Goal: Task Accomplishment & Management: Manage account settings

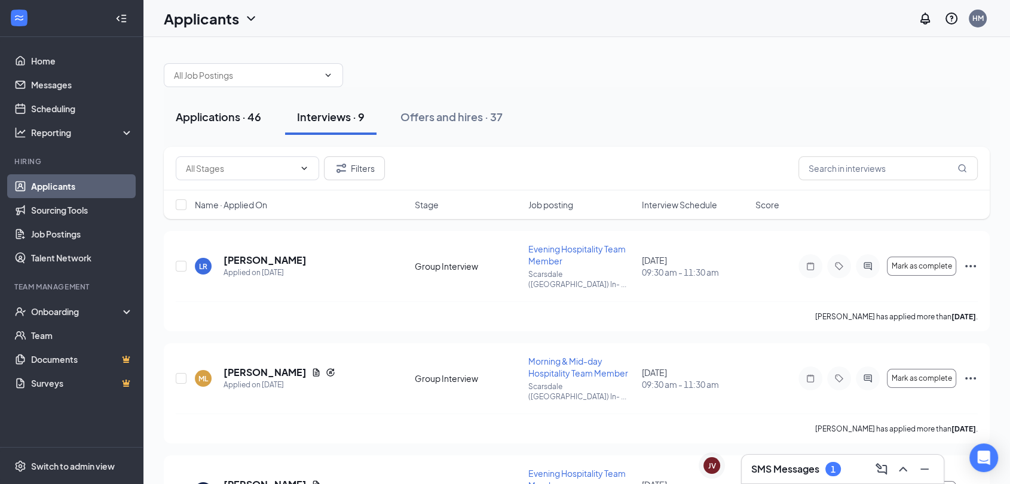
click at [202, 121] on div "Applications · 46" at bounding box center [218, 116] width 85 height 15
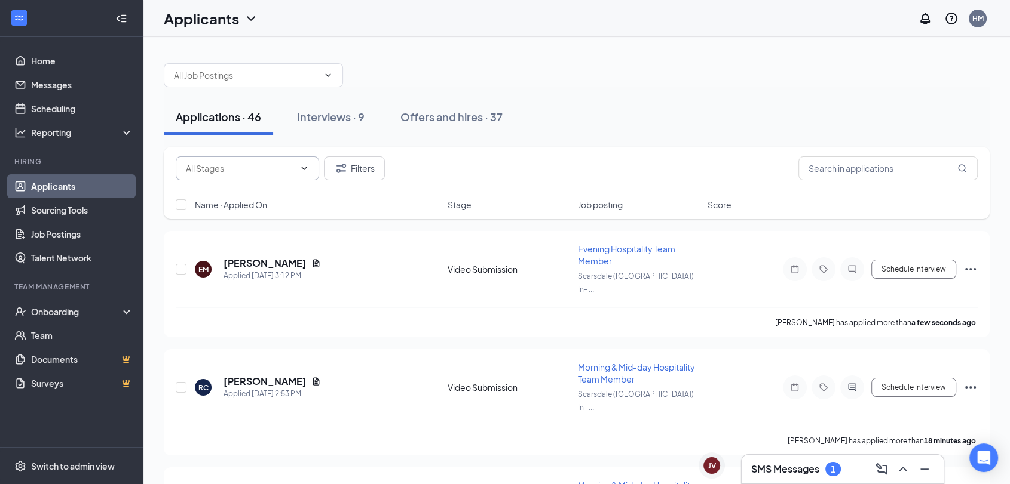
click at [280, 166] on input "text" at bounding box center [240, 168] width 109 height 13
click at [251, 213] on div "Video Review (1)" at bounding box center [227, 218] width 64 height 13
type input "Video Review (1)"
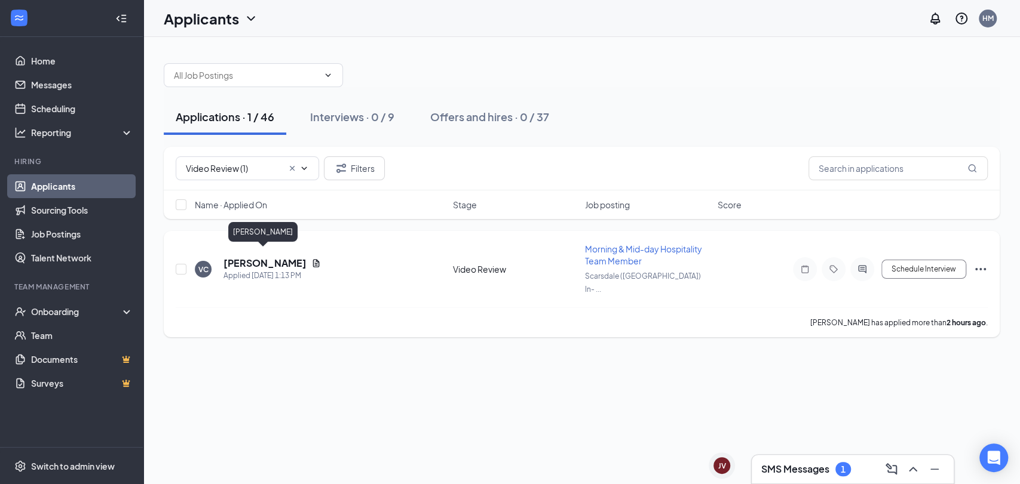
click at [262, 257] on h5 "[PERSON_NAME]" at bounding box center [264, 263] width 83 height 13
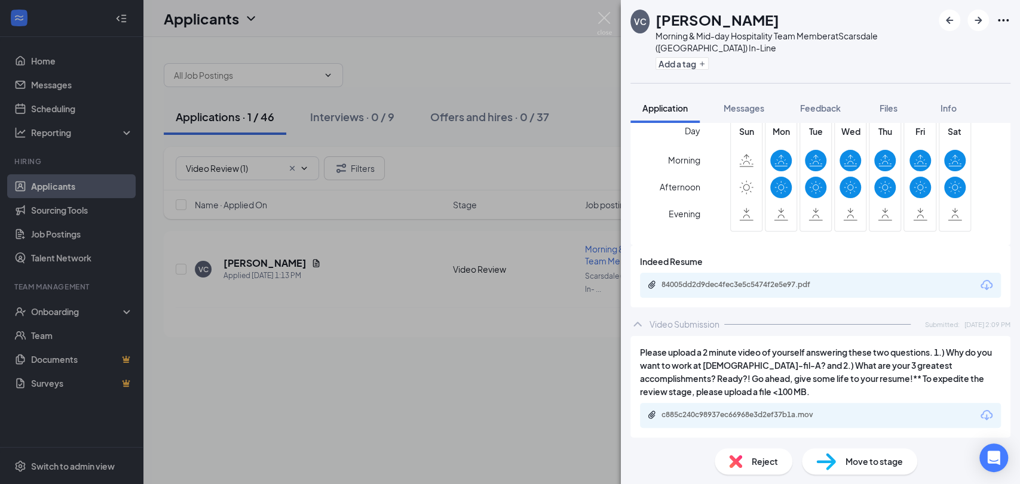
scroll to position [379, 0]
click at [780, 407] on div "c885c240c98937ec66968e3d2ef37b1a.mov" at bounding box center [820, 414] width 361 height 25
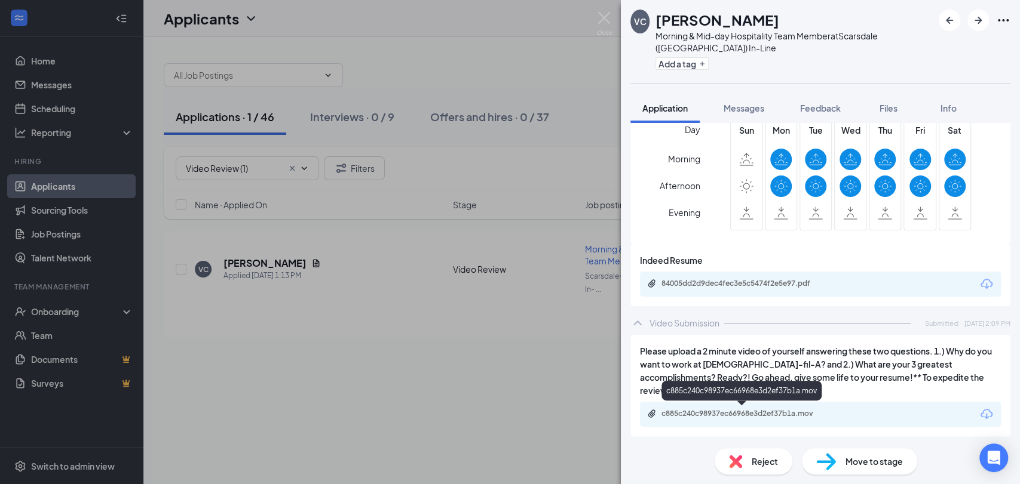
click at [778, 414] on div "c885c240c98937ec66968e3d2ef37b1a.mov" at bounding box center [744, 414] width 167 height 10
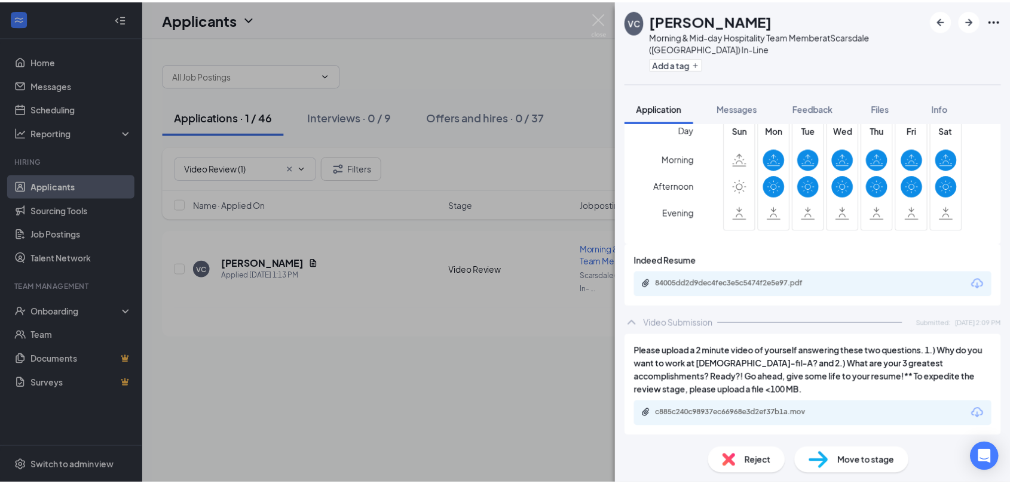
scroll to position [375, 0]
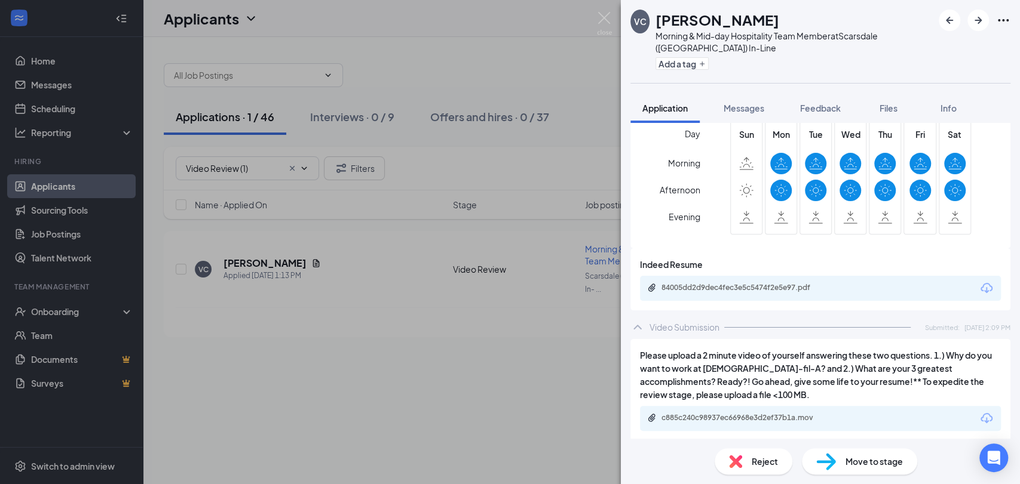
click at [870, 469] on div "Move to stage" at bounding box center [859, 462] width 115 height 26
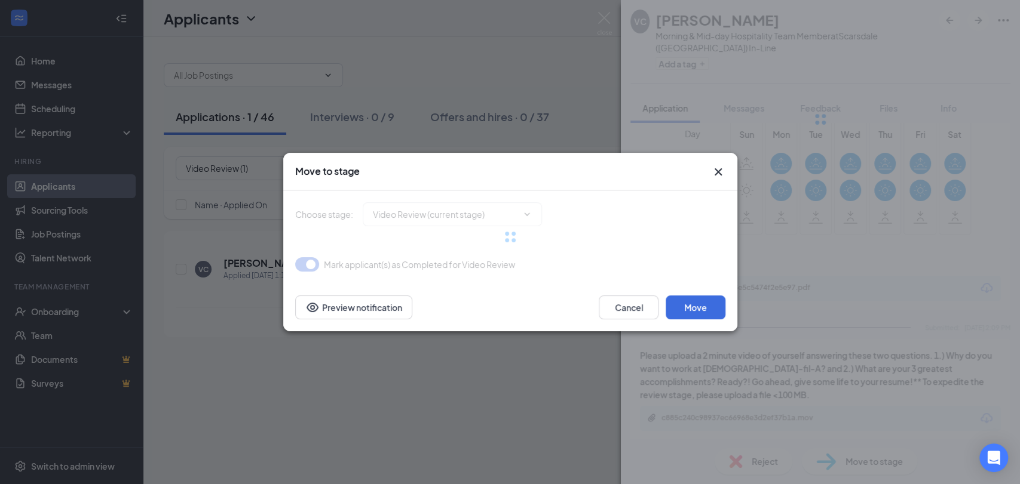
type input "Spanish Applicants (next stage)"
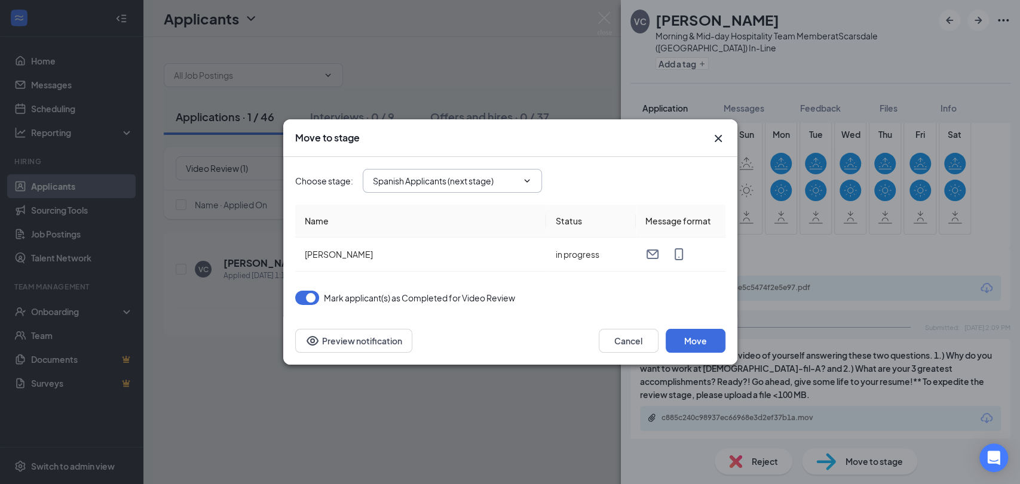
click at [456, 171] on span "Spanish Applicants (next stage)" at bounding box center [452, 181] width 179 height 24
click at [689, 339] on button "Move" at bounding box center [695, 341] width 60 height 24
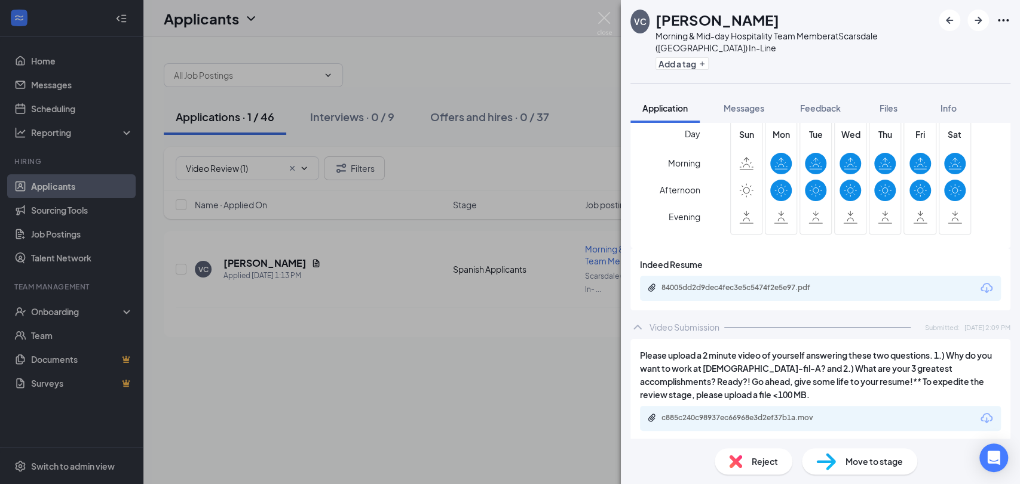
click at [502, 334] on div "VC [PERSON_NAME] Morning & Mid-day Hospitality Team Member at [GEOGRAPHIC_DATA]…" at bounding box center [510, 242] width 1020 height 484
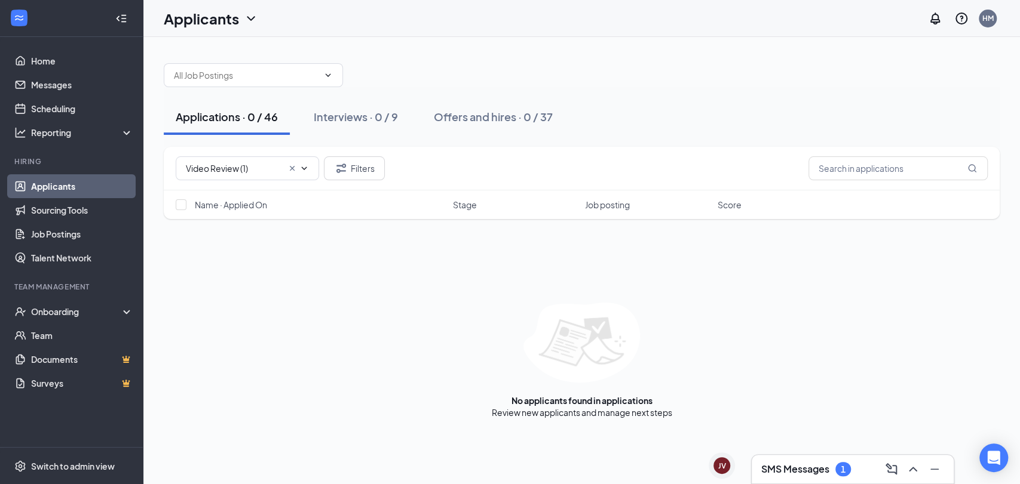
click at [815, 470] on h3 "SMS Messages" at bounding box center [795, 469] width 68 height 13
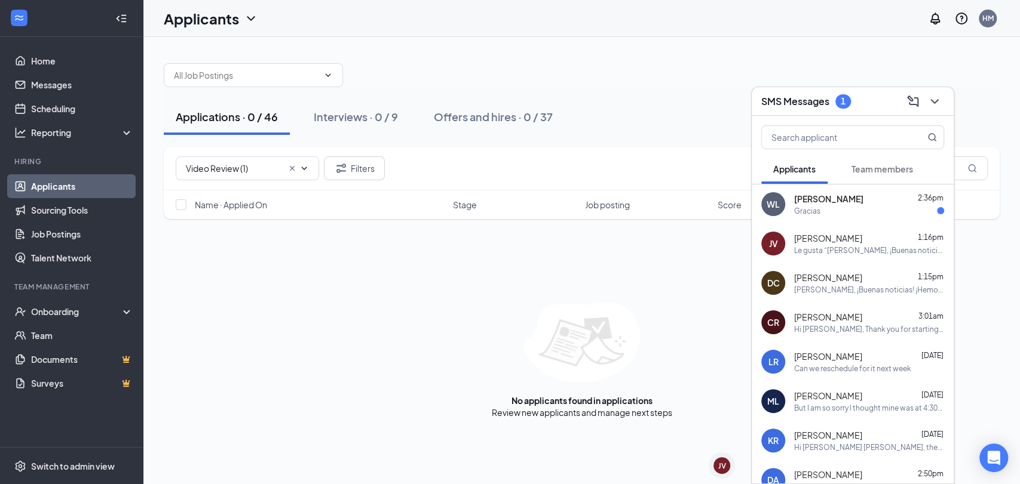
click at [857, 207] on div "Gracias" at bounding box center [869, 211] width 150 height 10
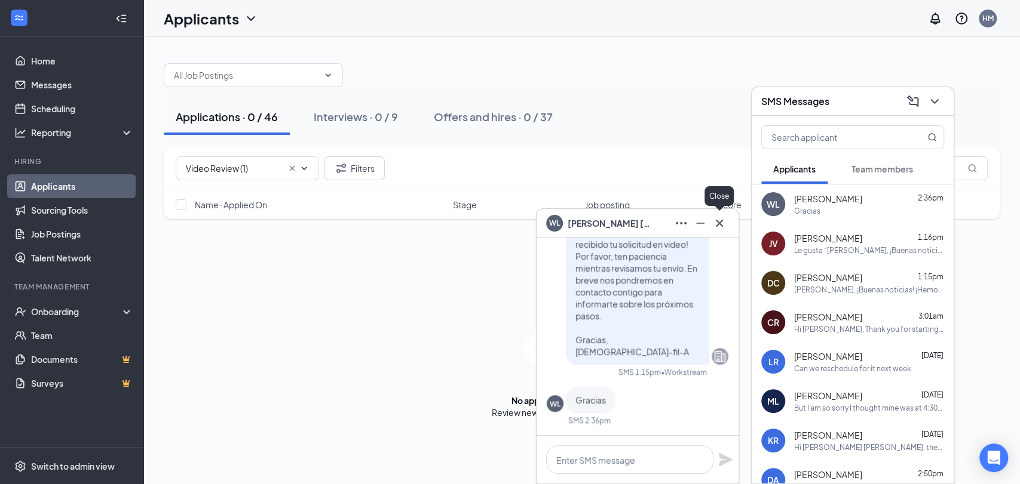
click at [716, 224] on icon "Cross" at bounding box center [719, 223] width 14 height 14
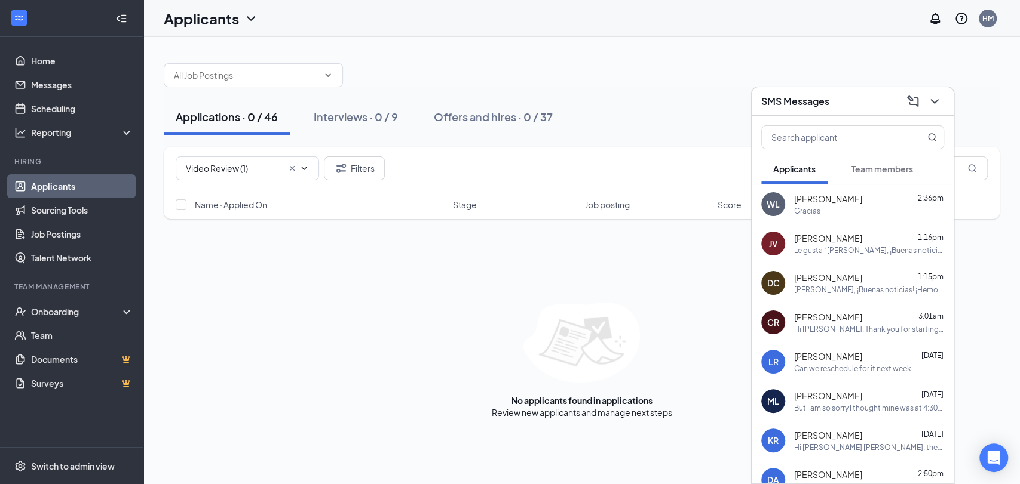
click at [938, 97] on icon "ChevronDown" at bounding box center [934, 101] width 14 height 14
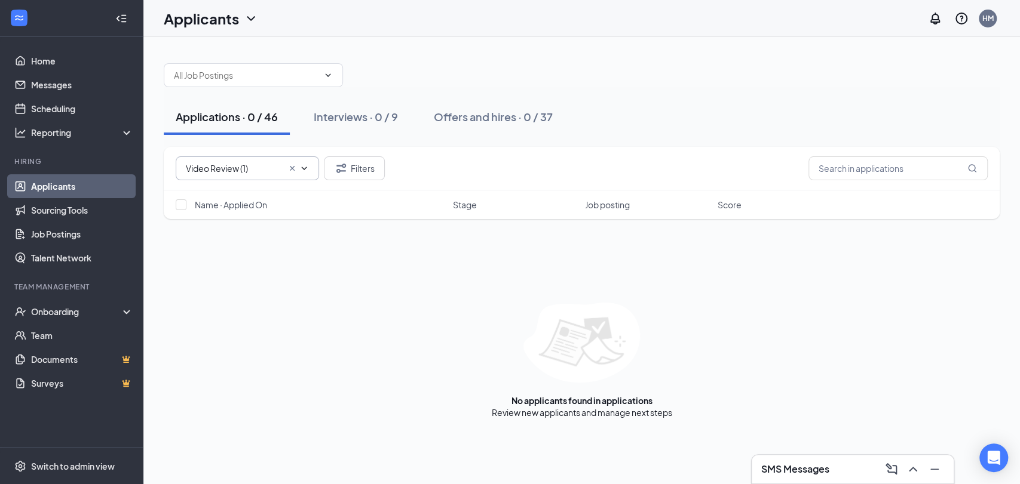
click at [285, 168] on span at bounding box center [297, 169] width 24 height 10
click at [288, 168] on icon "Cross" at bounding box center [292, 169] width 10 height 10
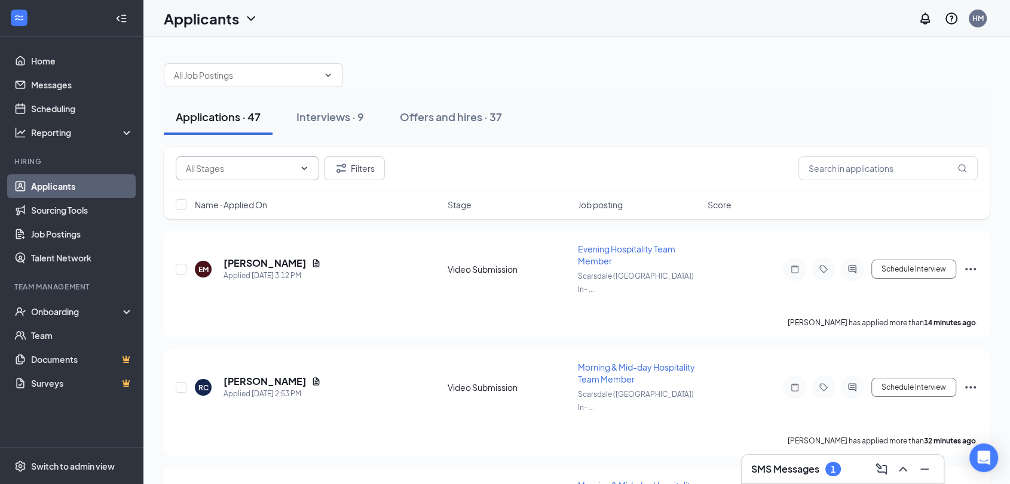
click at [273, 170] on input "text" at bounding box center [240, 168] width 109 height 13
click at [343, 144] on div "Applications · 47 Interviews · 9 Offers and hires · 37" at bounding box center [577, 117] width 826 height 60
click at [287, 166] on input "text" at bounding box center [240, 168] width 109 height 13
click at [455, 149] on div "Spanish Applicants (4) Video Submission (43) Filters" at bounding box center [577, 169] width 826 height 44
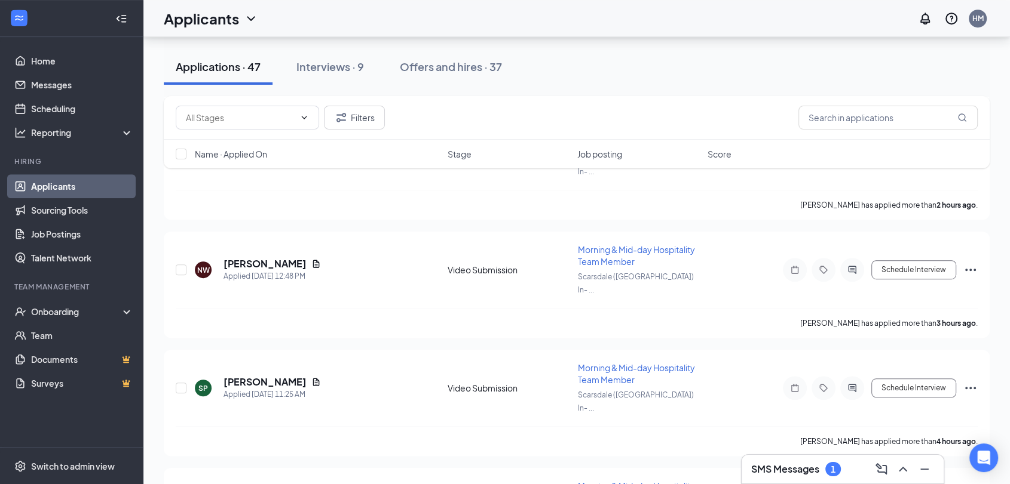
scroll to position [311, 0]
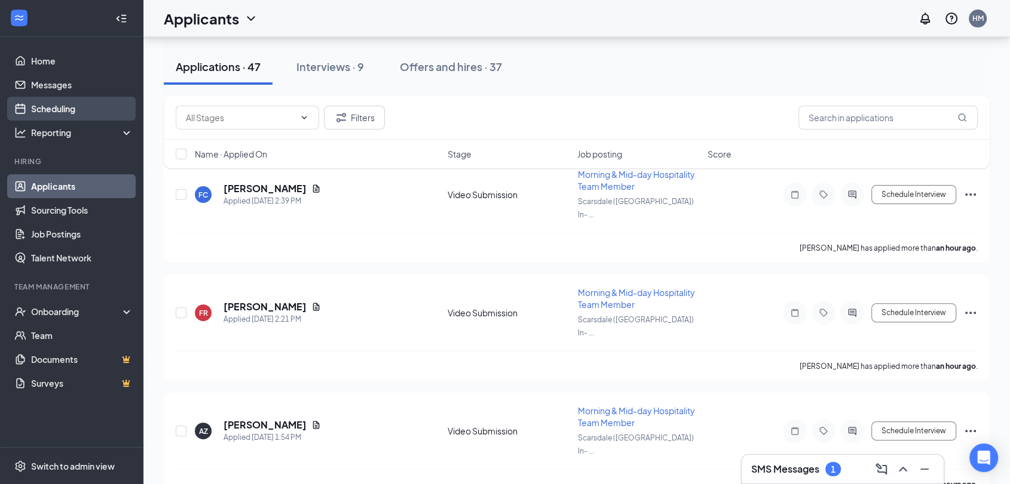
click at [62, 108] on link "Scheduling" at bounding box center [82, 109] width 102 height 24
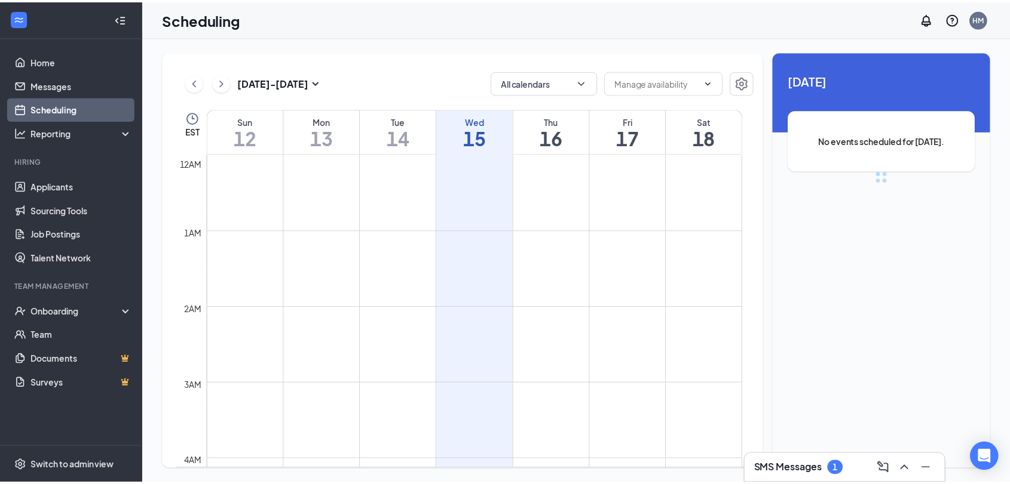
scroll to position [587, 0]
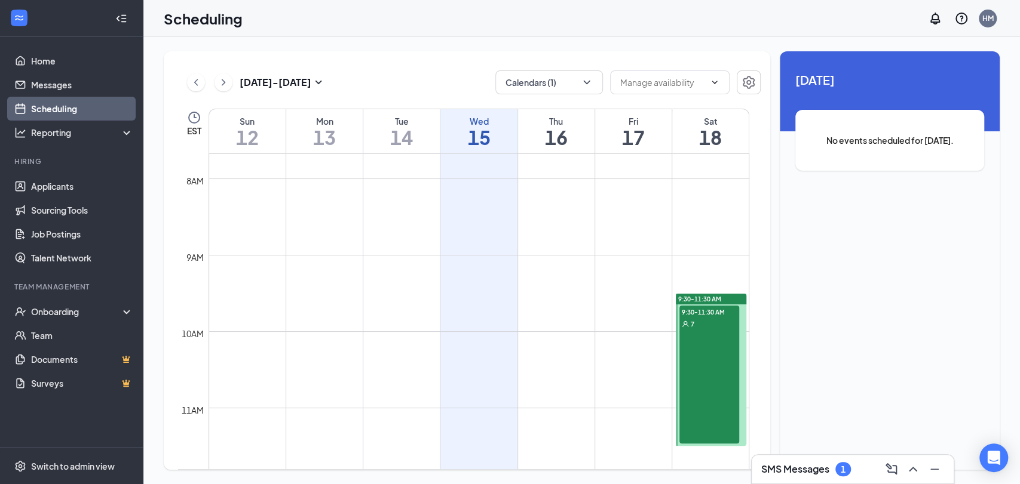
click at [704, 345] on div "9:30-11:30 AM 7" at bounding box center [709, 375] width 60 height 138
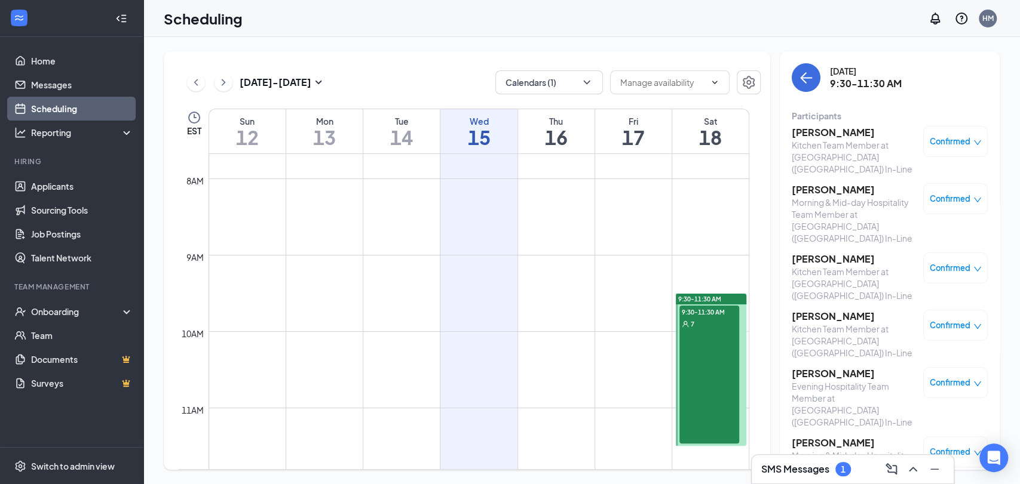
click at [942, 144] on span "Confirmed" at bounding box center [949, 142] width 41 height 12
click at [886, 247] on span "Cancel" at bounding box center [893, 241] width 28 height 13
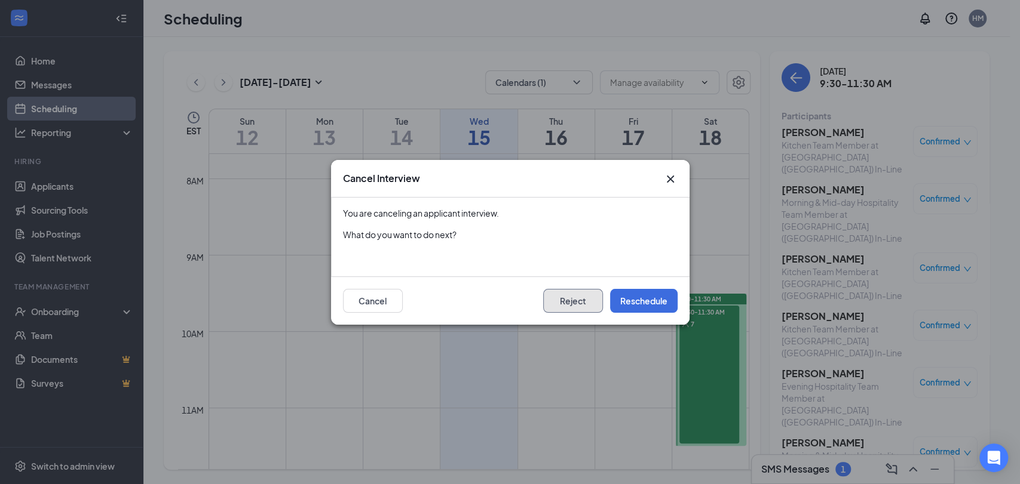
click at [582, 299] on button "Reject" at bounding box center [573, 301] width 60 height 24
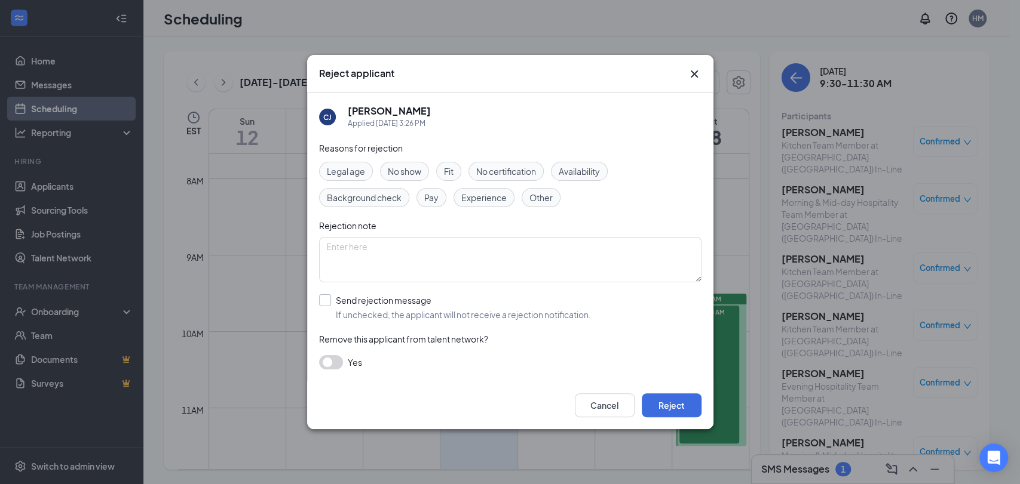
click at [342, 296] on input "Send rejection message If unchecked, the applicant will not receive a rejection…" at bounding box center [455, 307] width 272 height 26
checkbox input "true"
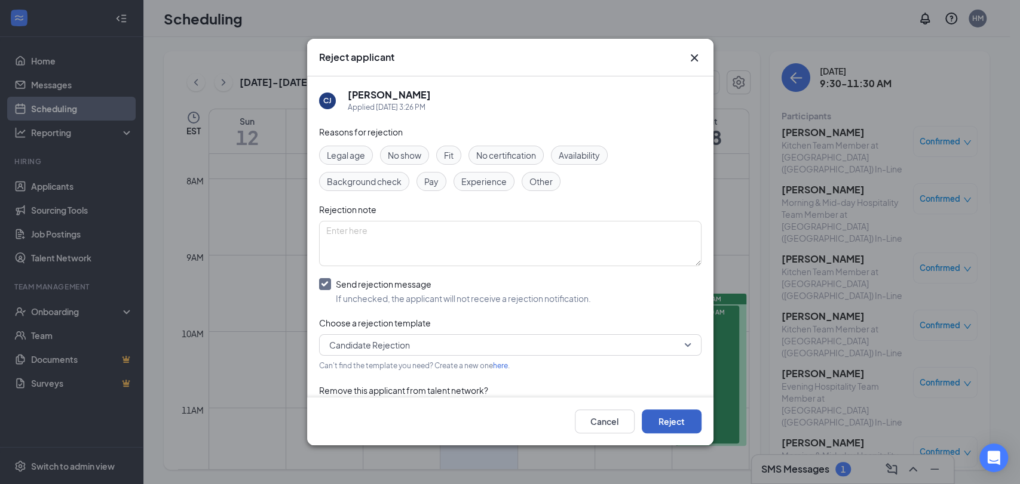
click at [671, 415] on button "Reject" at bounding box center [672, 422] width 60 height 24
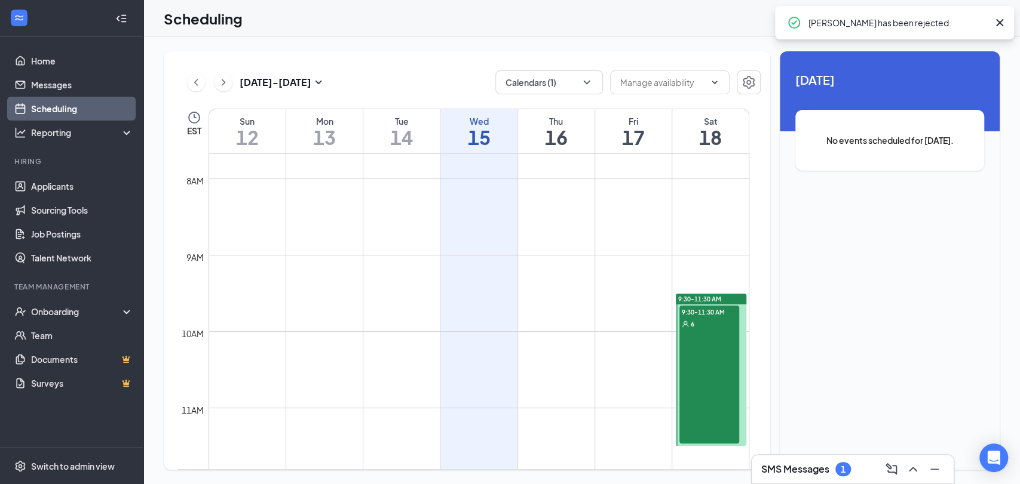
click at [712, 326] on div "6" at bounding box center [709, 324] width 60 height 12
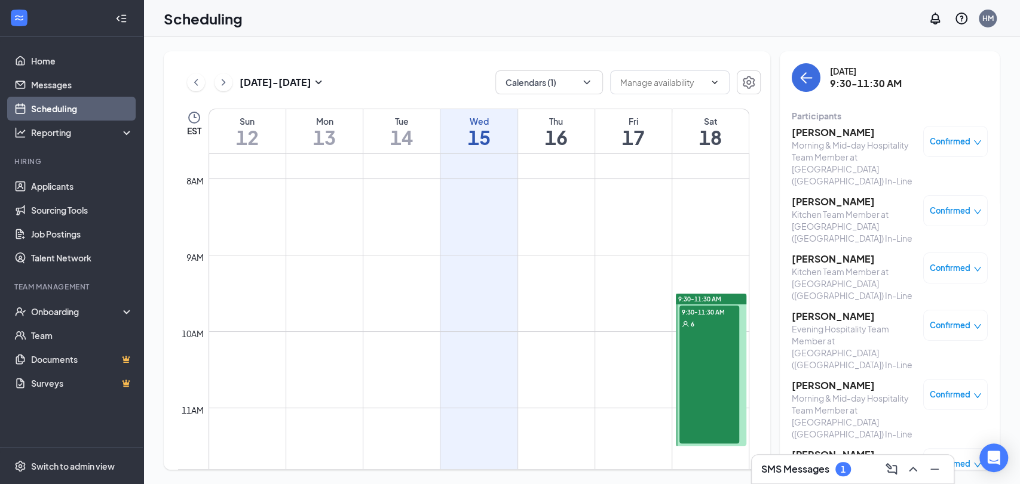
click at [819, 474] on h3 "SMS Messages" at bounding box center [795, 469] width 68 height 13
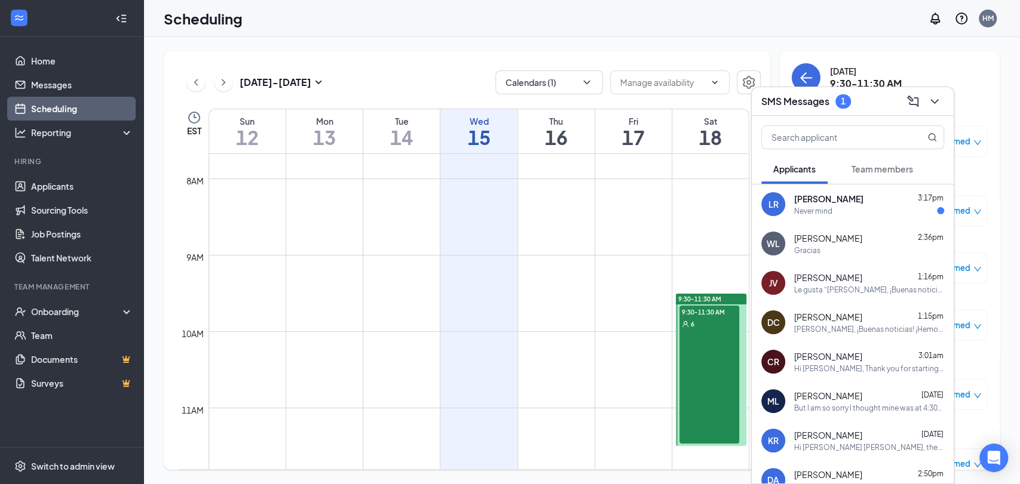
click at [871, 202] on div "[PERSON_NAME] 3:17pm" at bounding box center [869, 199] width 150 height 12
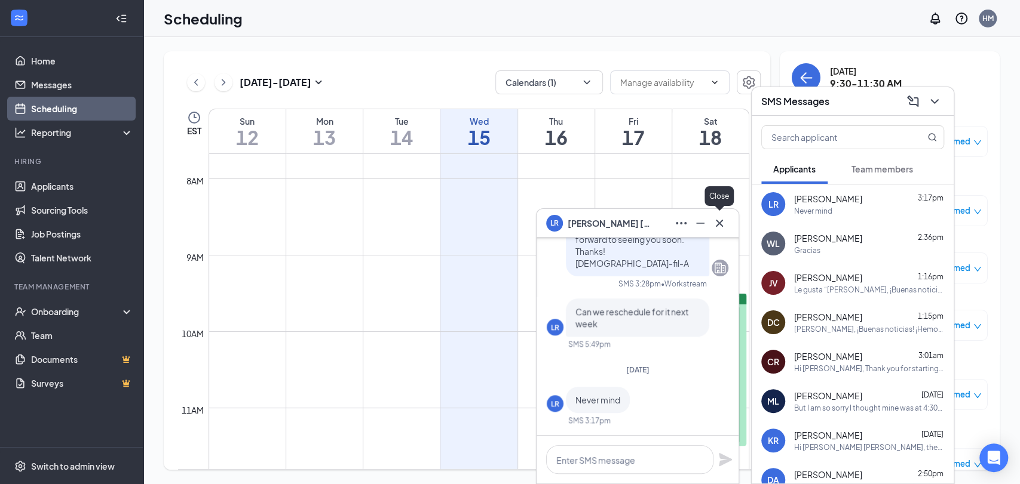
click at [719, 225] on icon "Cross" at bounding box center [719, 223] width 14 height 14
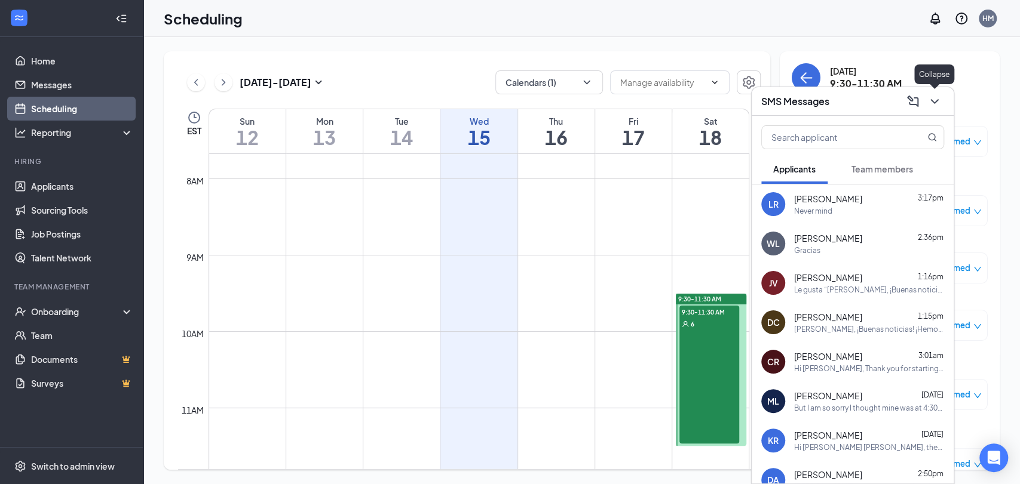
click at [934, 103] on icon "ChevronDown" at bounding box center [934, 101] width 14 height 14
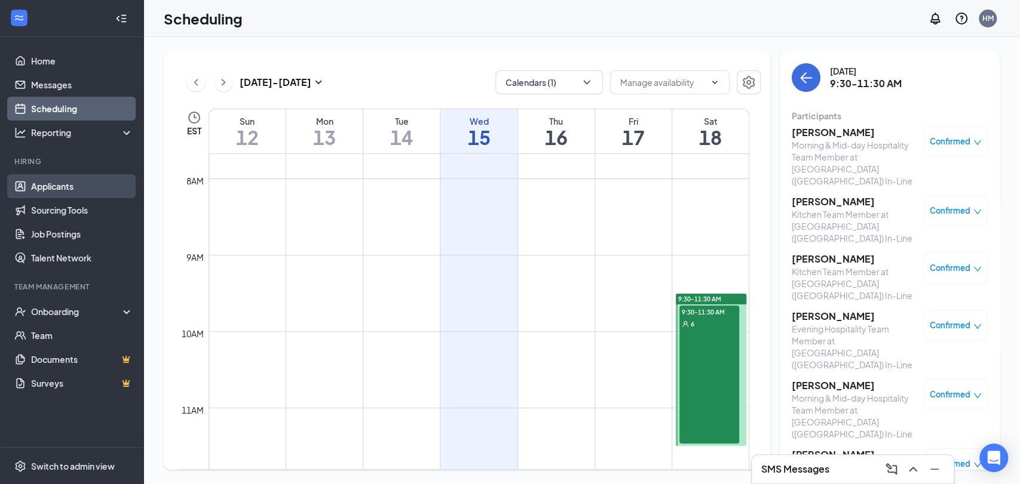
click at [74, 190] on link "Applicants" at bounding box center [82, 186] width 102 height 24
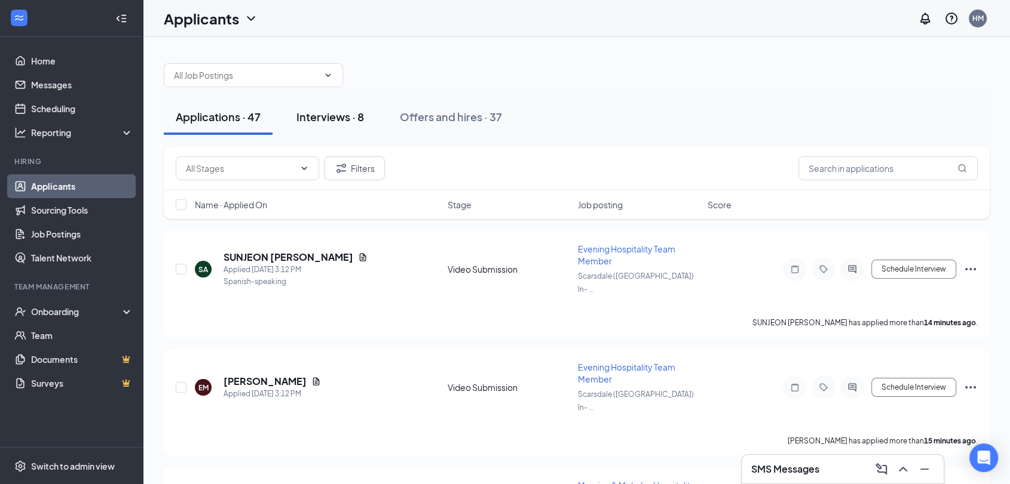
click at [339, 111] on div "Interviews · 8" at bounding box center [329, 116] width 67 height 15
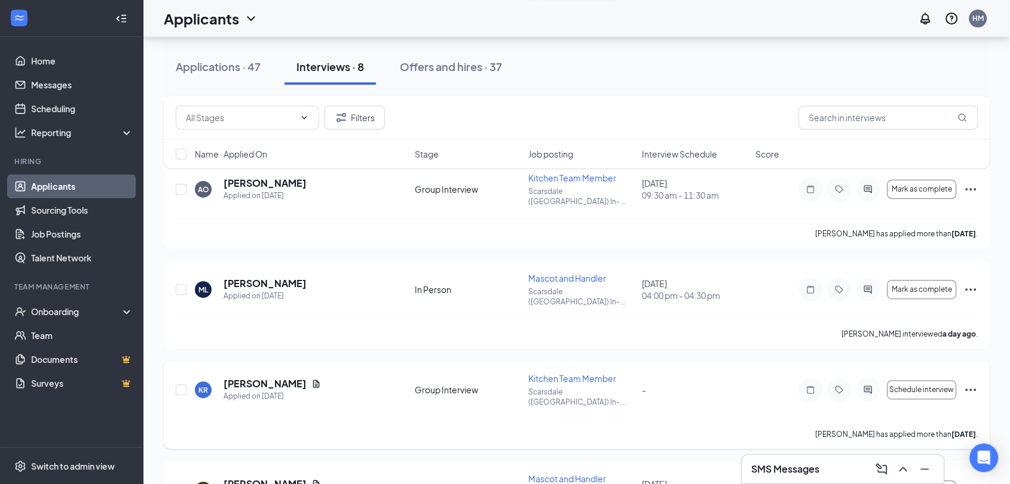
scroll to position [508, 0]
